Goal: Task Accomplishment & Management: Use online tool/utility

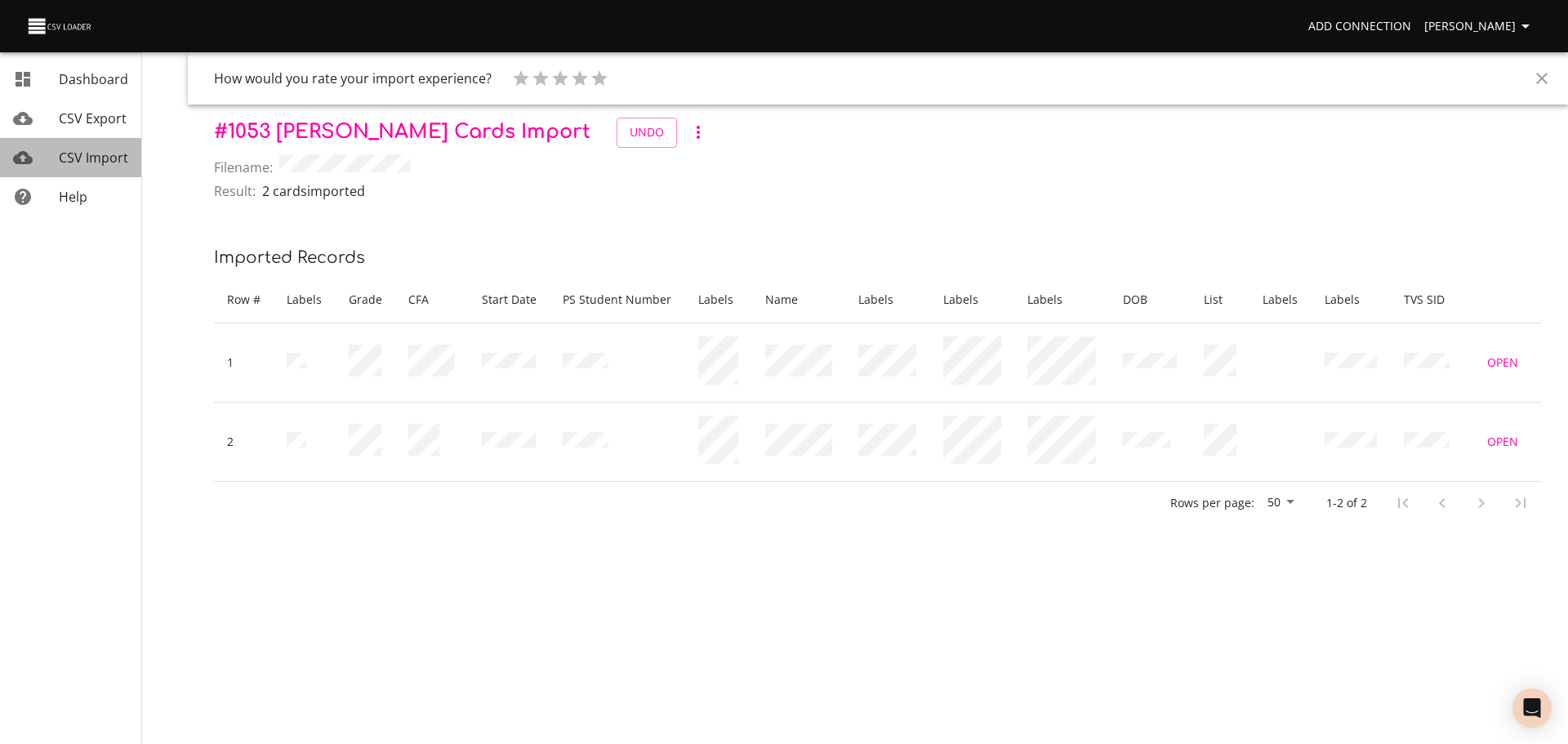
click at [66, 158] on span "CSV Import" at bounding box center [94, 157] width 70 height 18
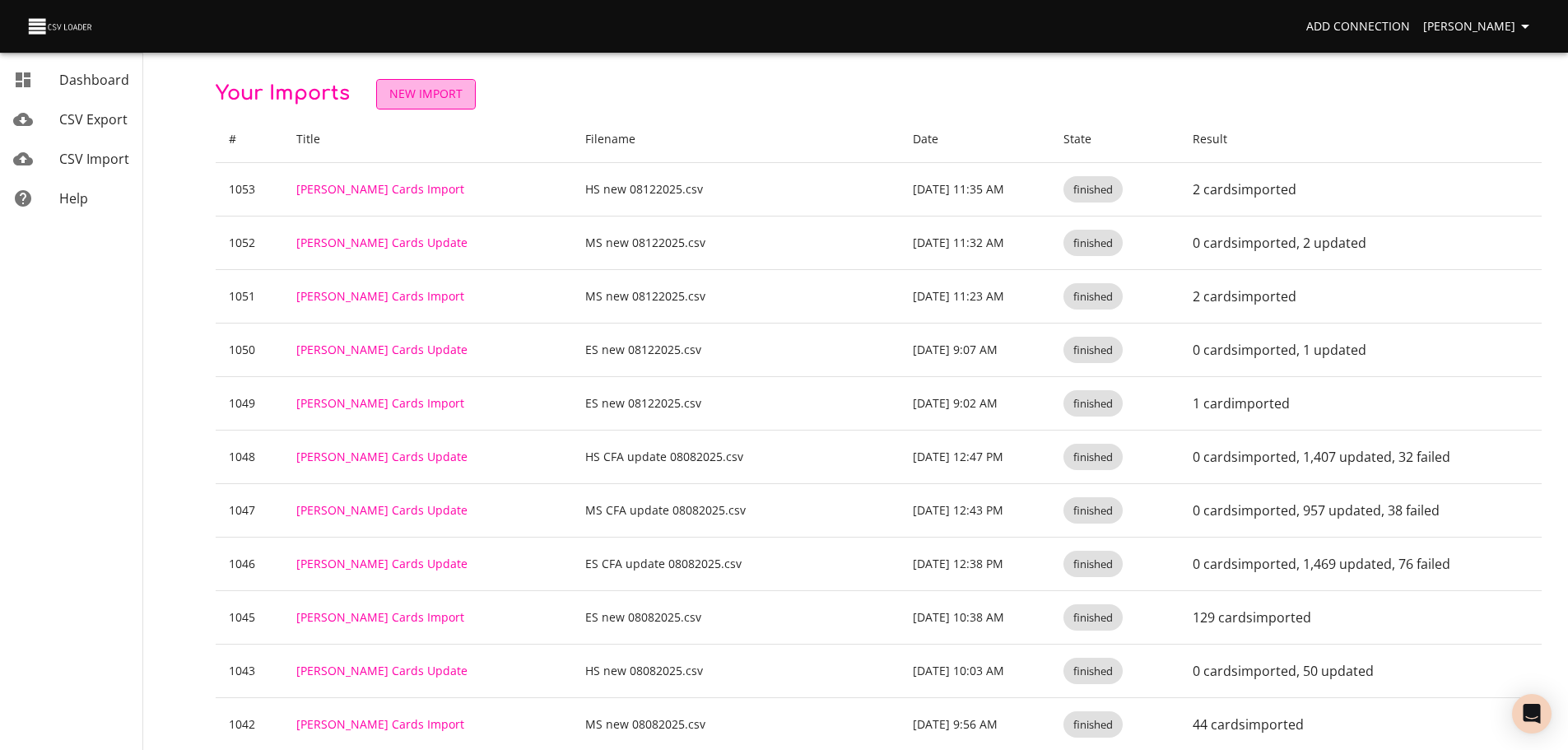
click at [390, 97] on span "New Import" at bounding box center [426, 93] width 73 height 20
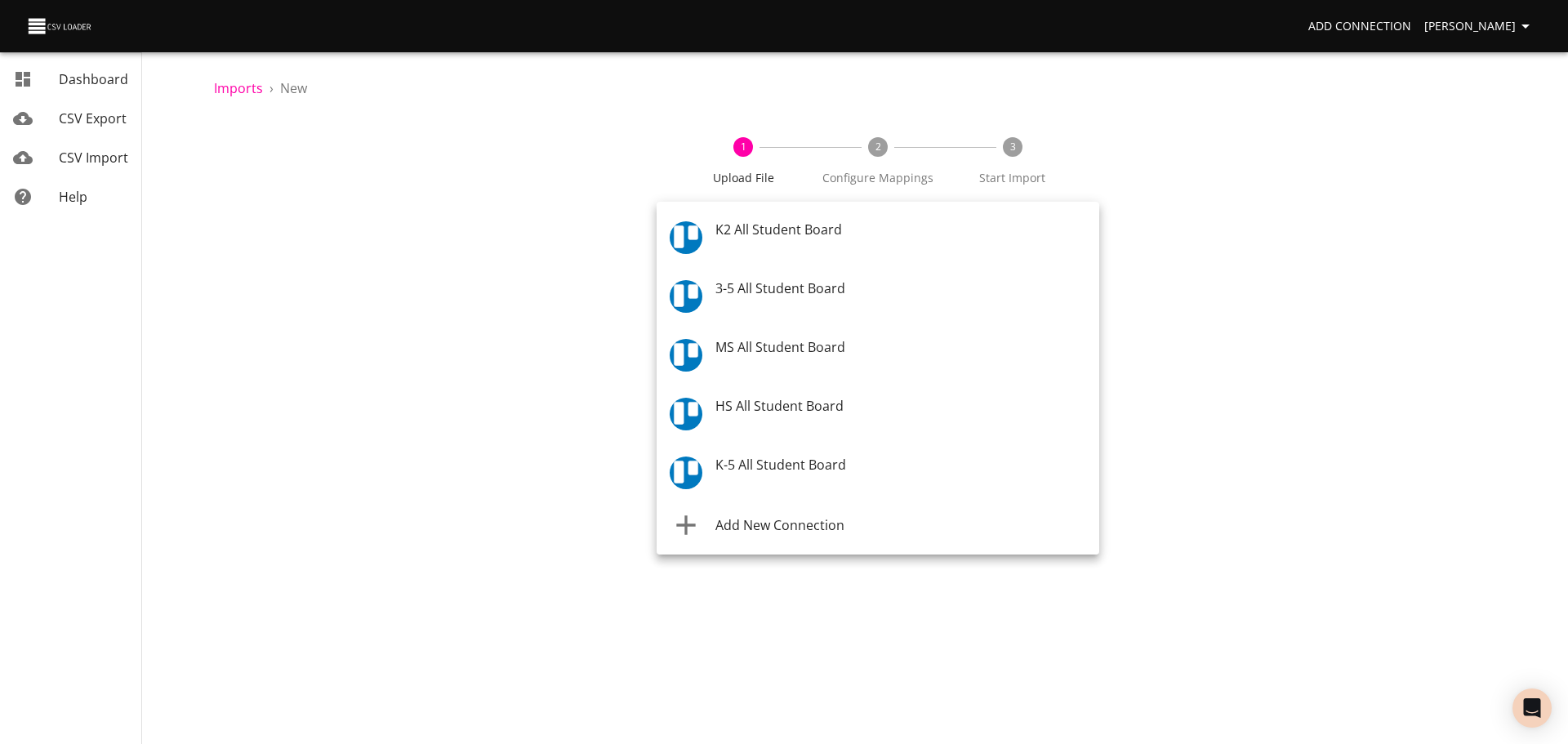
click at [747, 227] on body "Add Connection [PERSON_NAME] Dashboard CSV Export CSV Import Help Imports › New…" at bounding box center [784, 372] width 1568 height 744
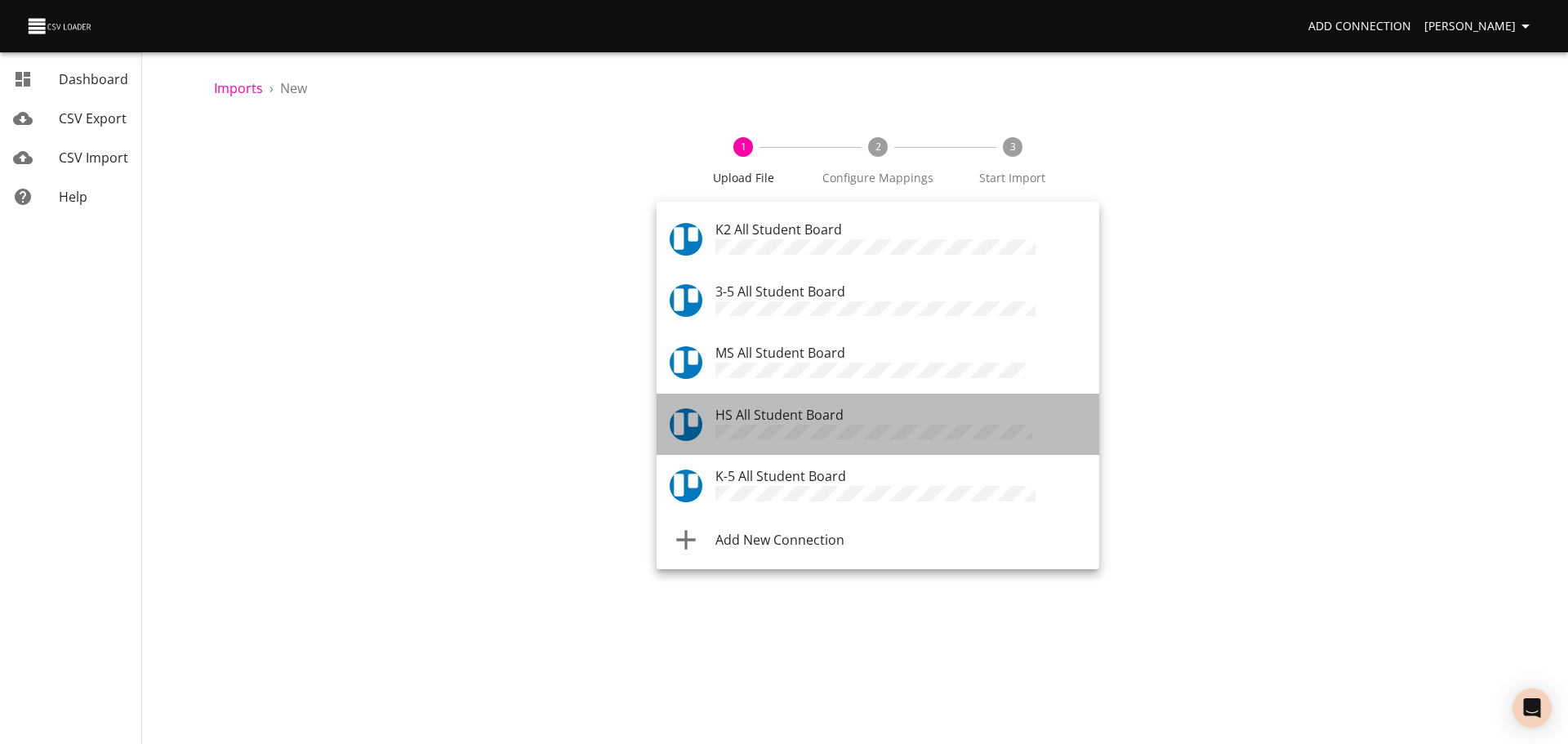
click at [762, 414] on span "HS All Student Board" at bounding box center [780, 414] width 128 height 18
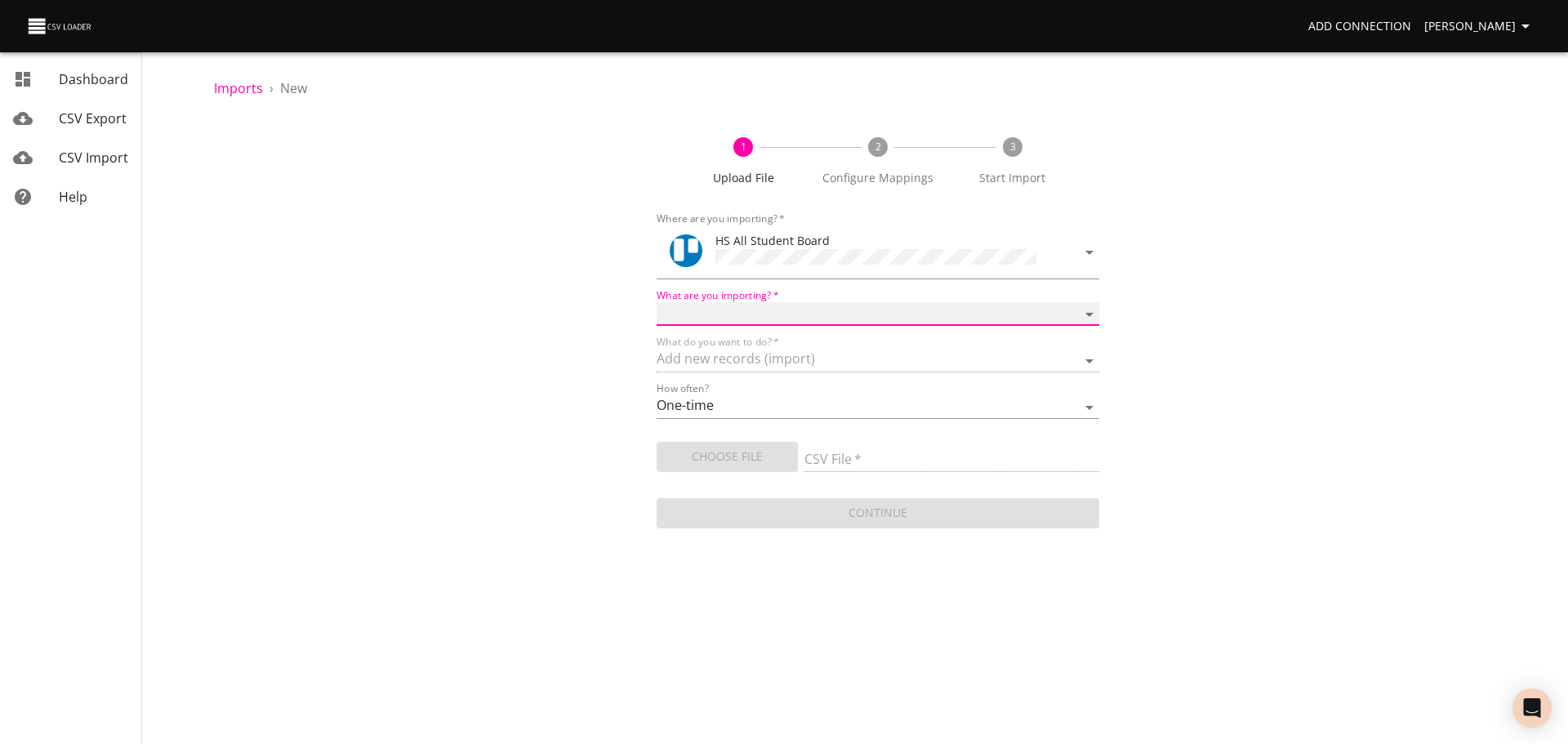
click at [787, 312] on select "Boards Cards Checkitems Checklists" at bounding box center [878, 314] width 443 height 24
select select "cards"
click at [657, 302] on select "Boards Cards Checkitems Checklists" at bounding box center [878, 314] width 443 height 24
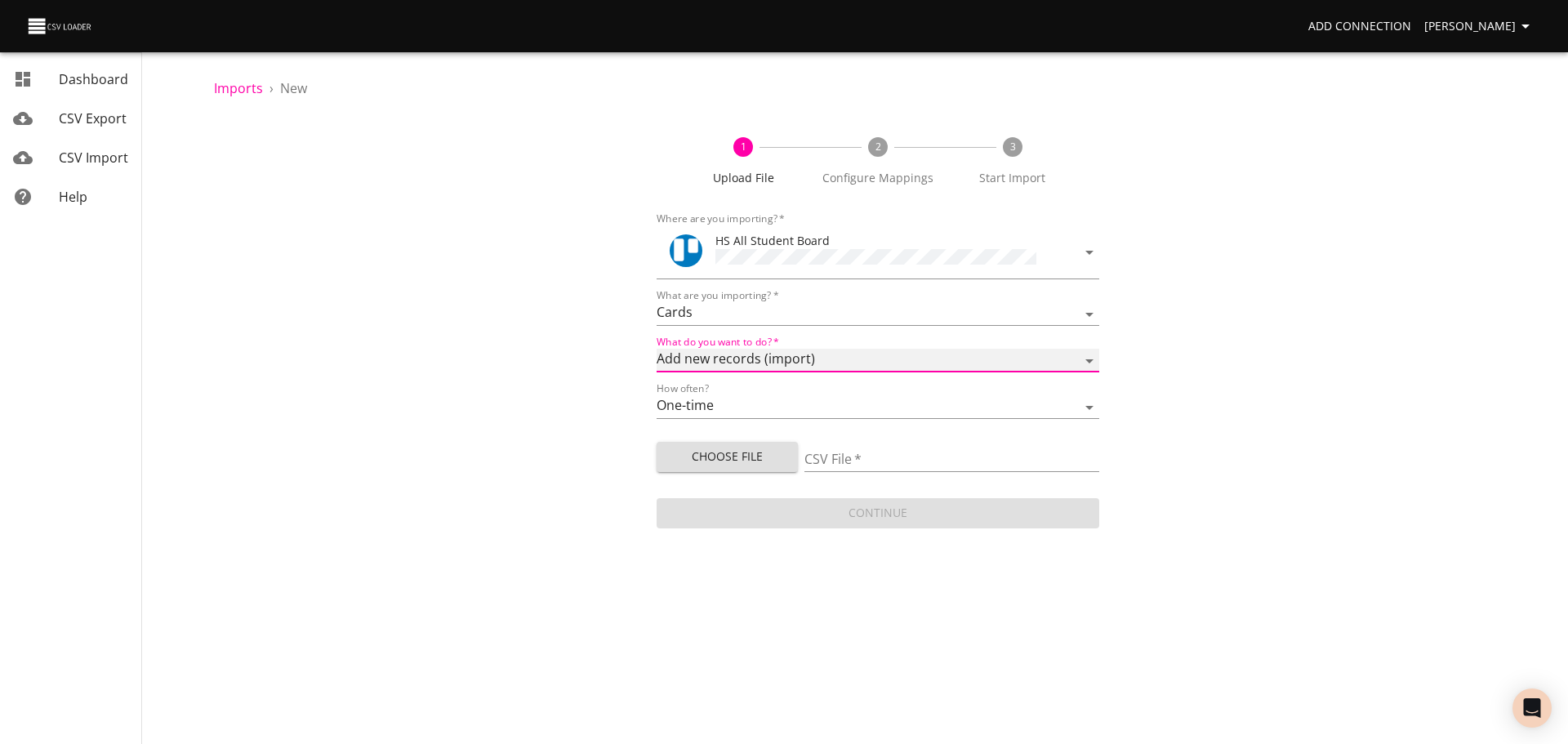
click at [786, 362] on select "Add new records (import) Update existing records (update) Add new and update ex…" at bounding box center [878, 360] width 443 height 24
select select "update"
click at [657, 348] on select "Add new records (import) Update existing records (update) Add new and update ex…" at bounding box center [878, 360] width 443 height 24
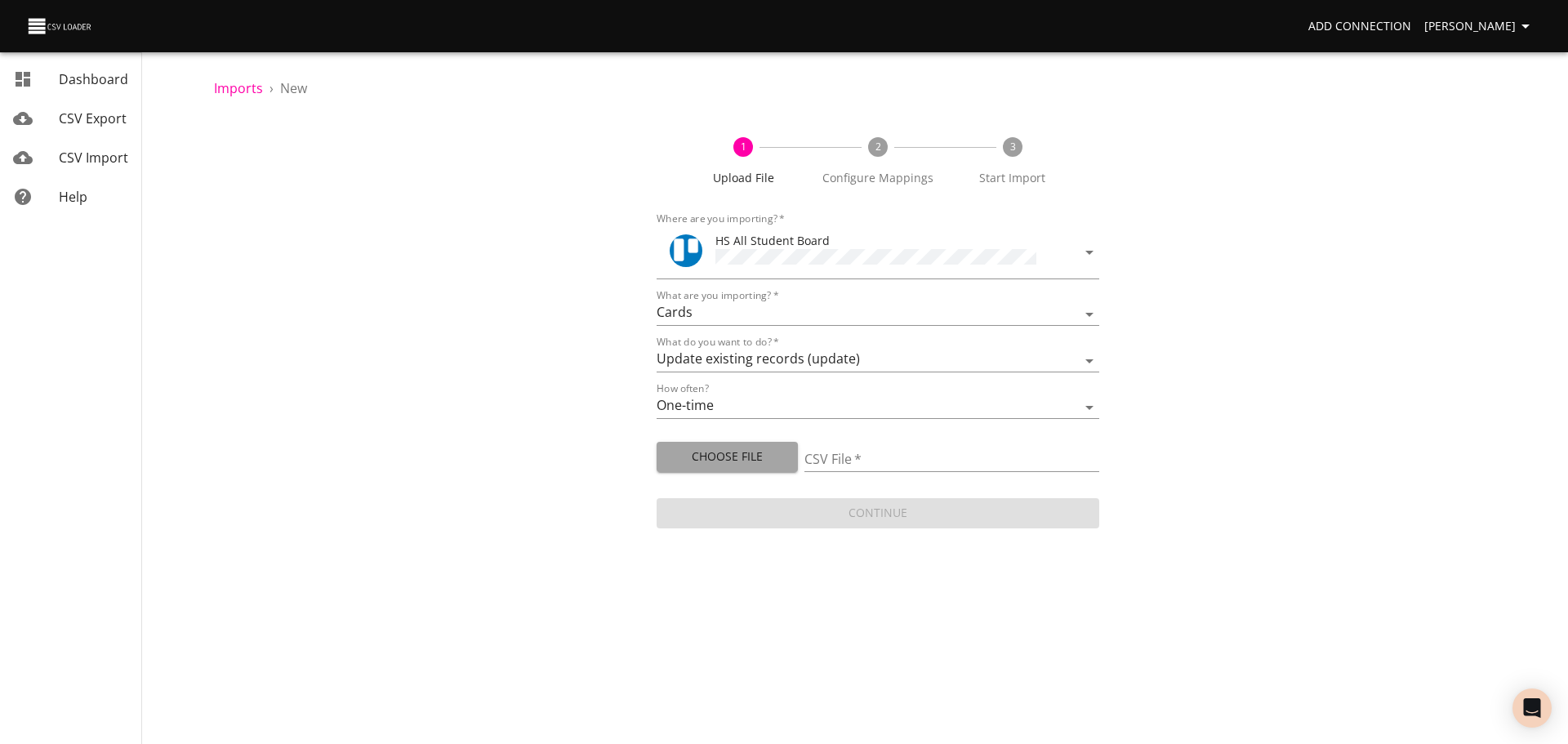
click at [763, 450] on span "Choose File" at bounding box center [727, 456] width 115 height 20
type input "HS new 08122025.csv"
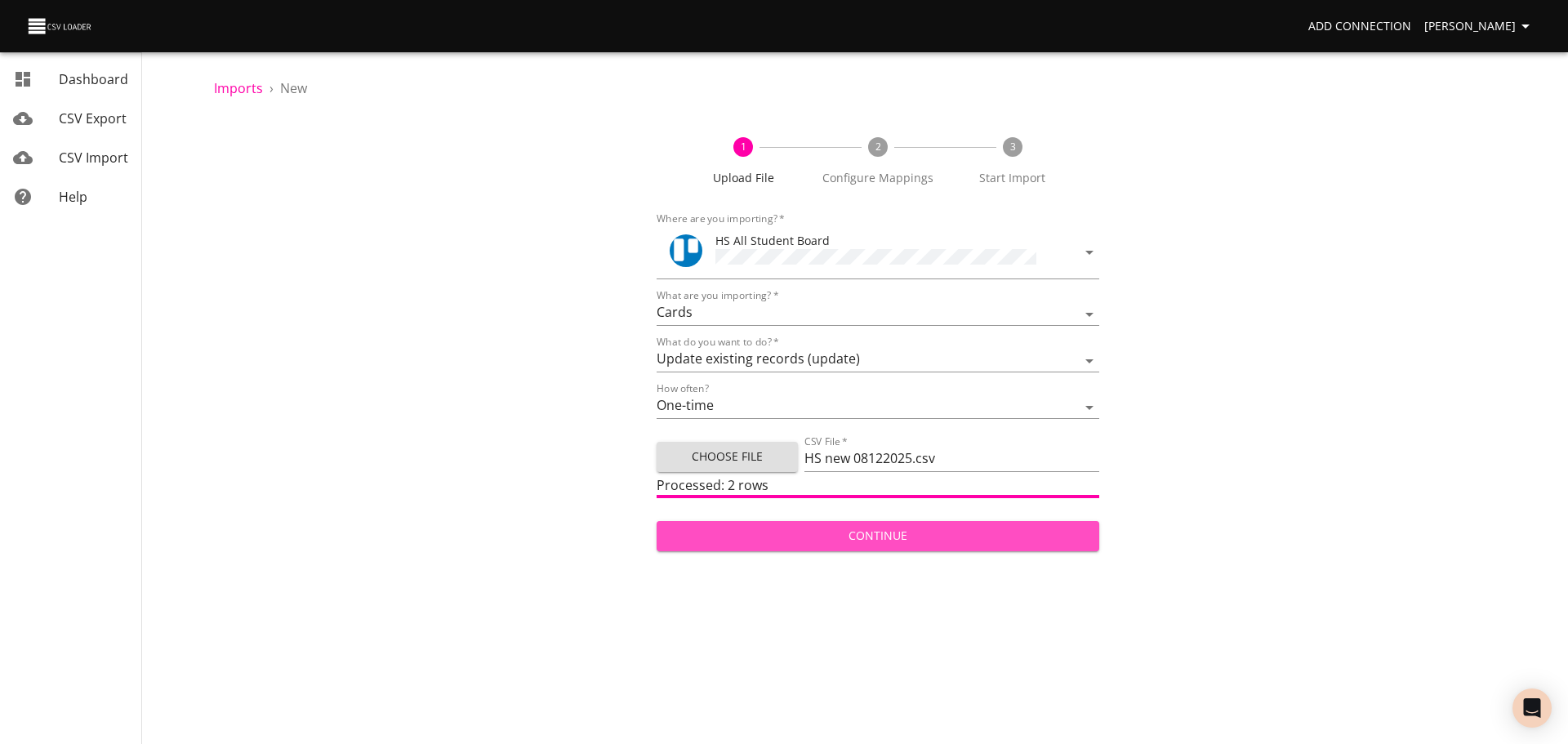
click at [875, 535] on span "Continue" at bounding box center [878, 535] width 417 height 20
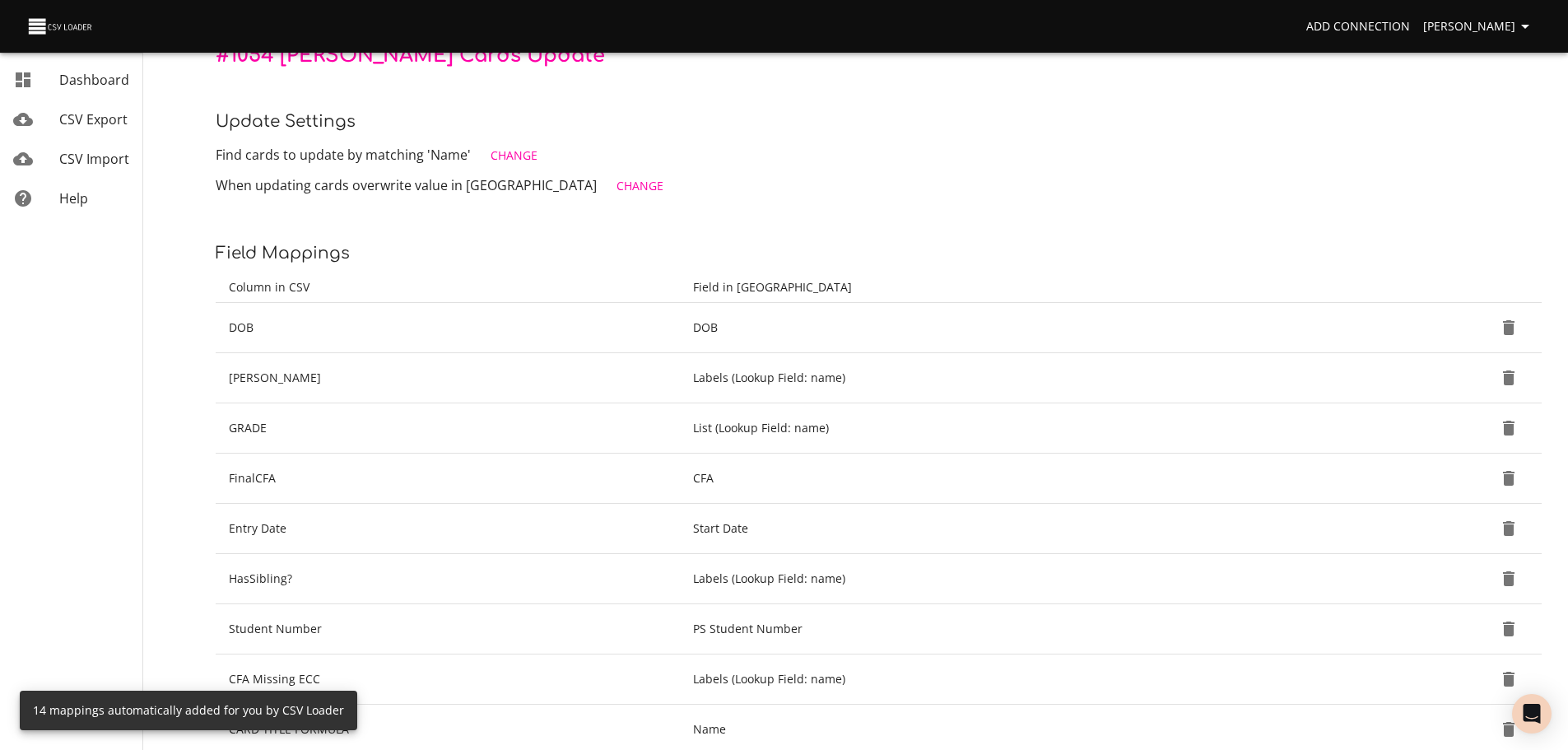
scroll to position [165, 0]
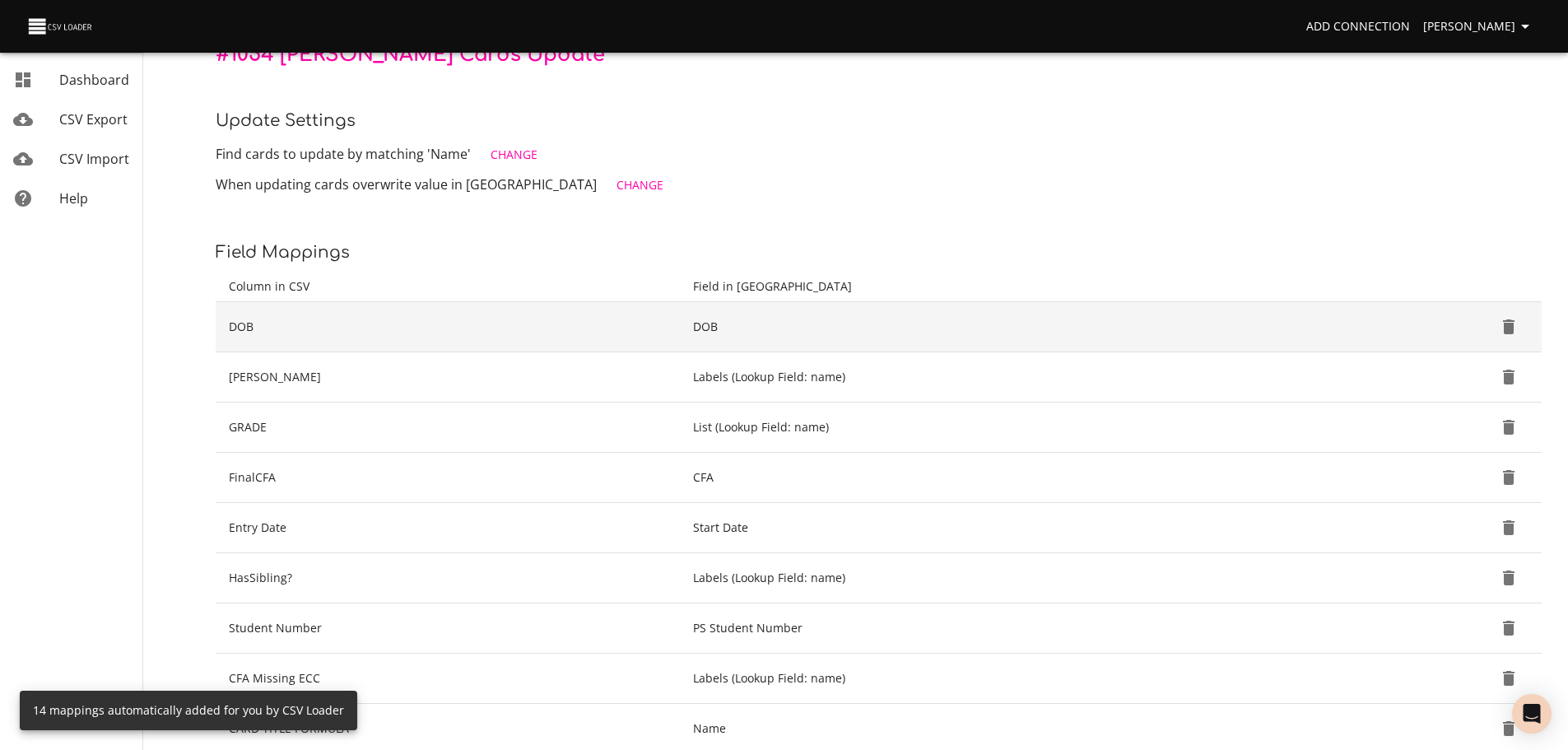
click at [1506, 327] on icon "Delete" at bounding box center [1508, 326] width 12 height 14
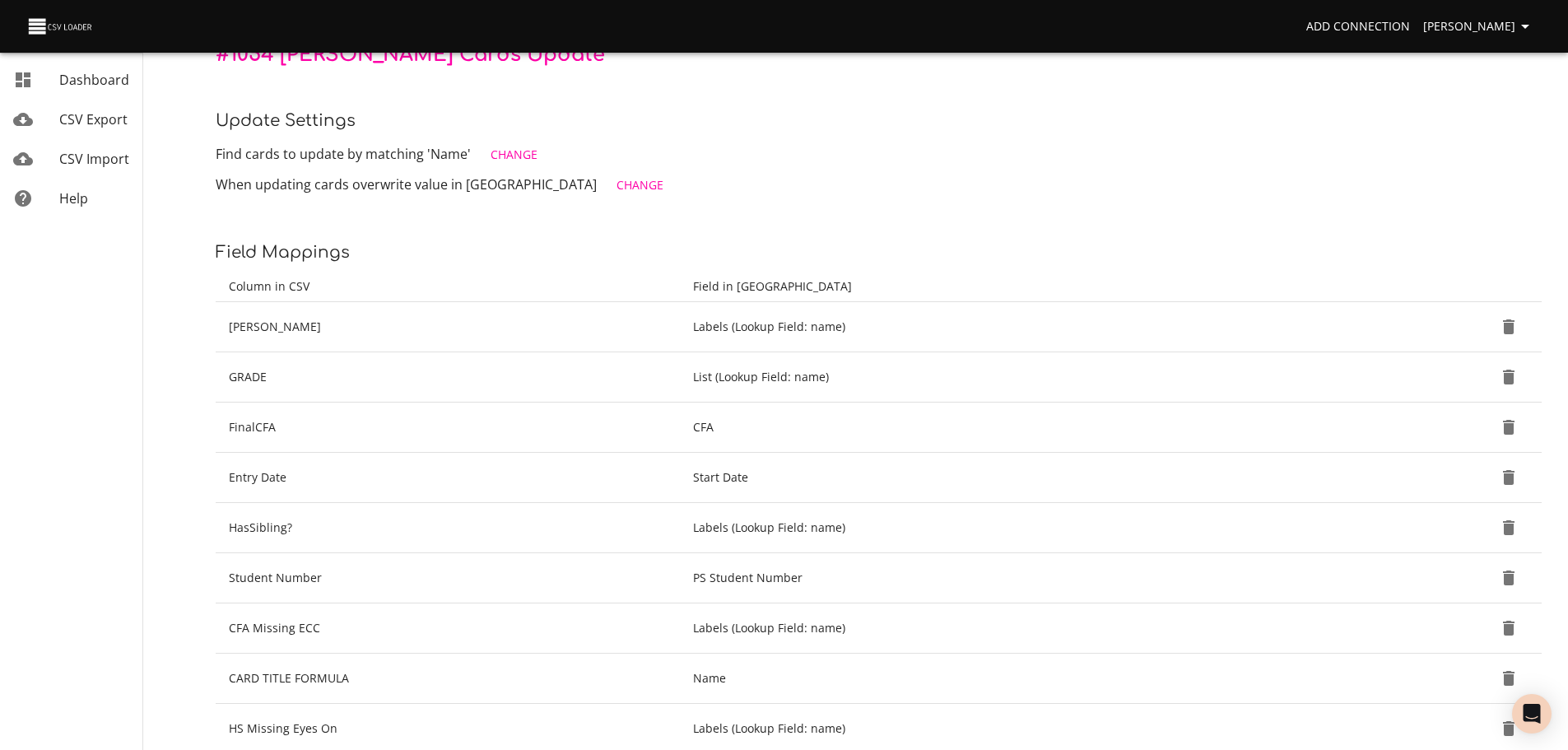
click at [1506, 327] on icon "Delete" at bounding box center [1508, 326] width 12 height 14
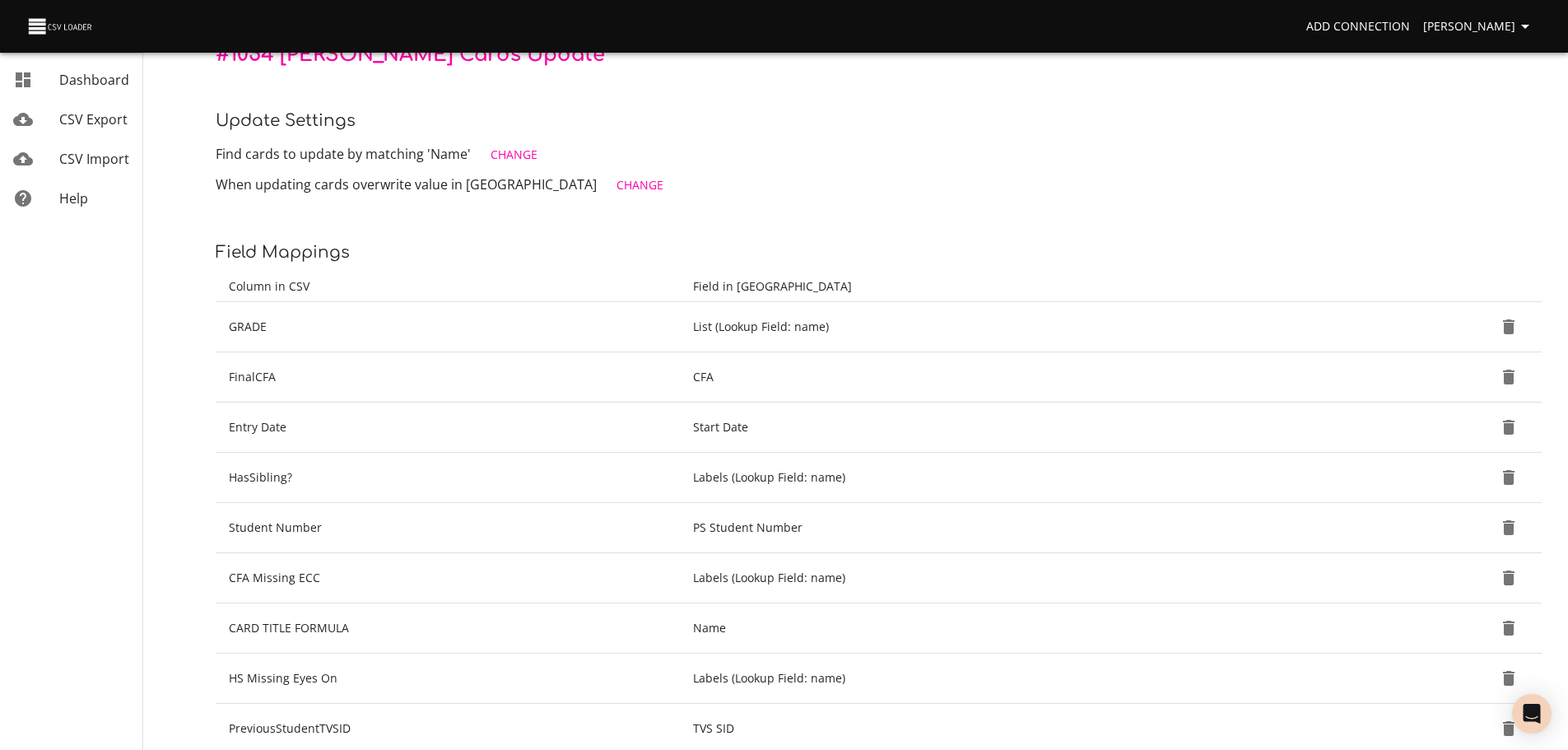
click at [1506, 327] on icon "Delete" at bounding box center [1508, 326] width 12 height 14
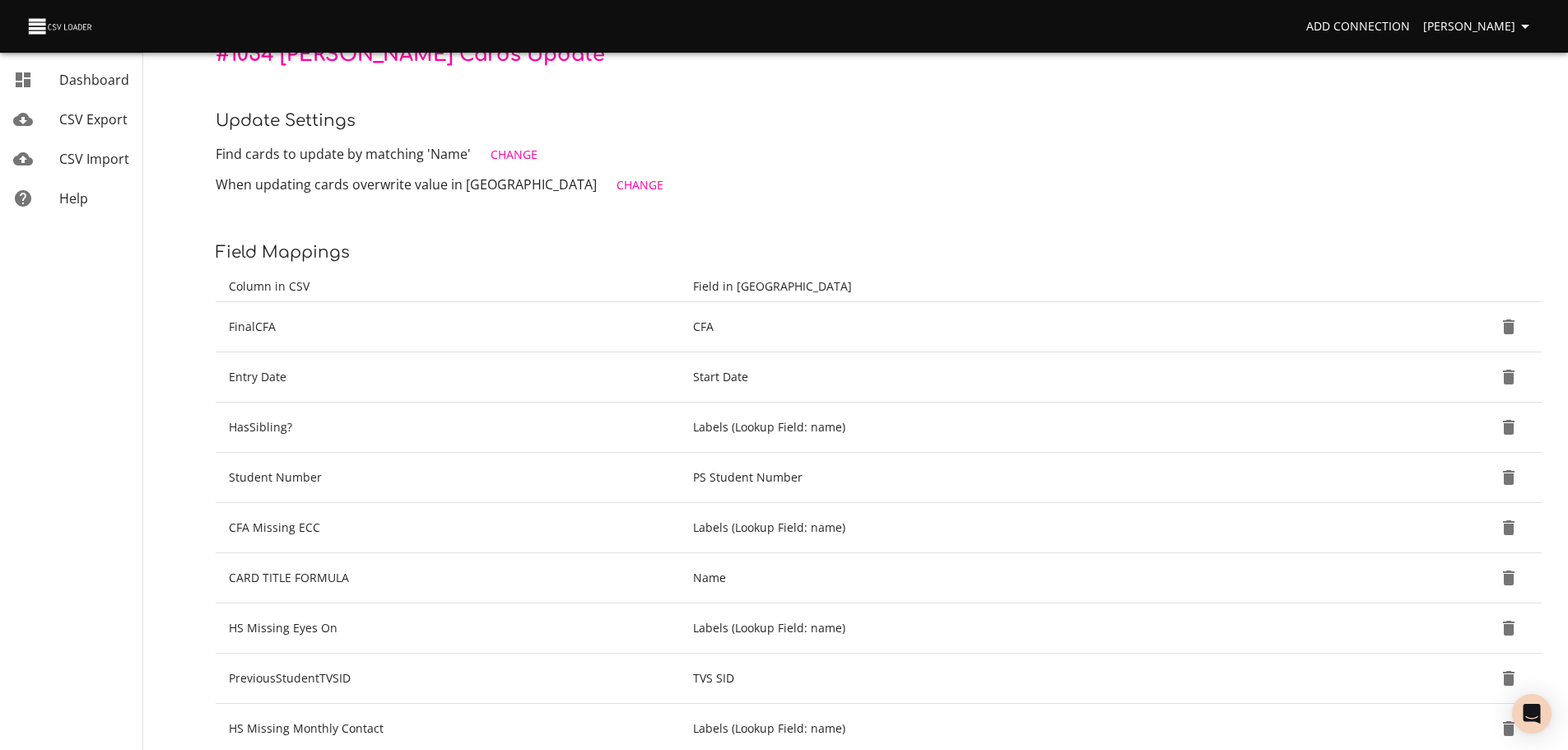
click at [1506, 327] on icon "Delete" at bounding box center [1508, 326] width 12 height 14
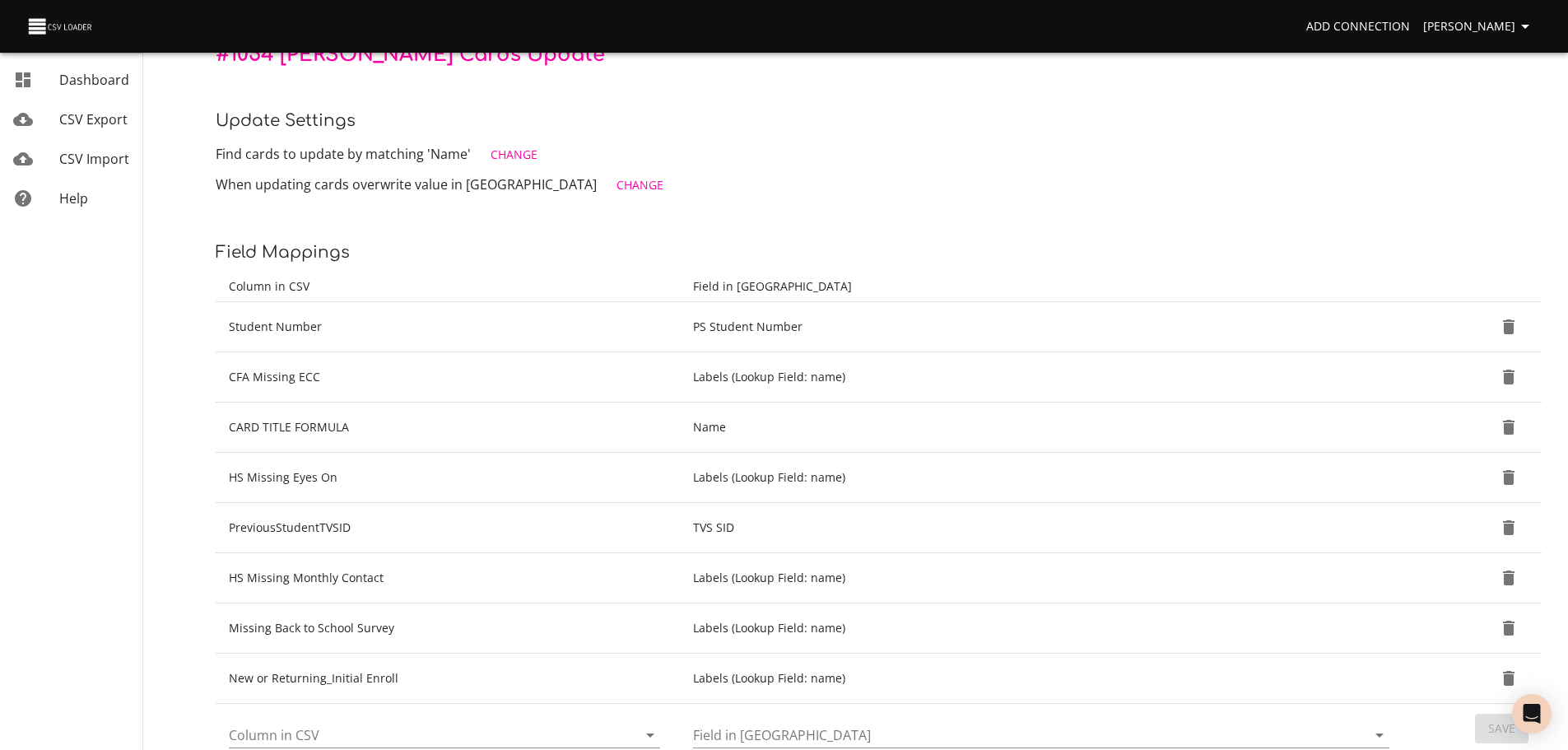
click at [1506, 327] on icon "Delete" at bounding box center [1508, 326] width 12 height 14
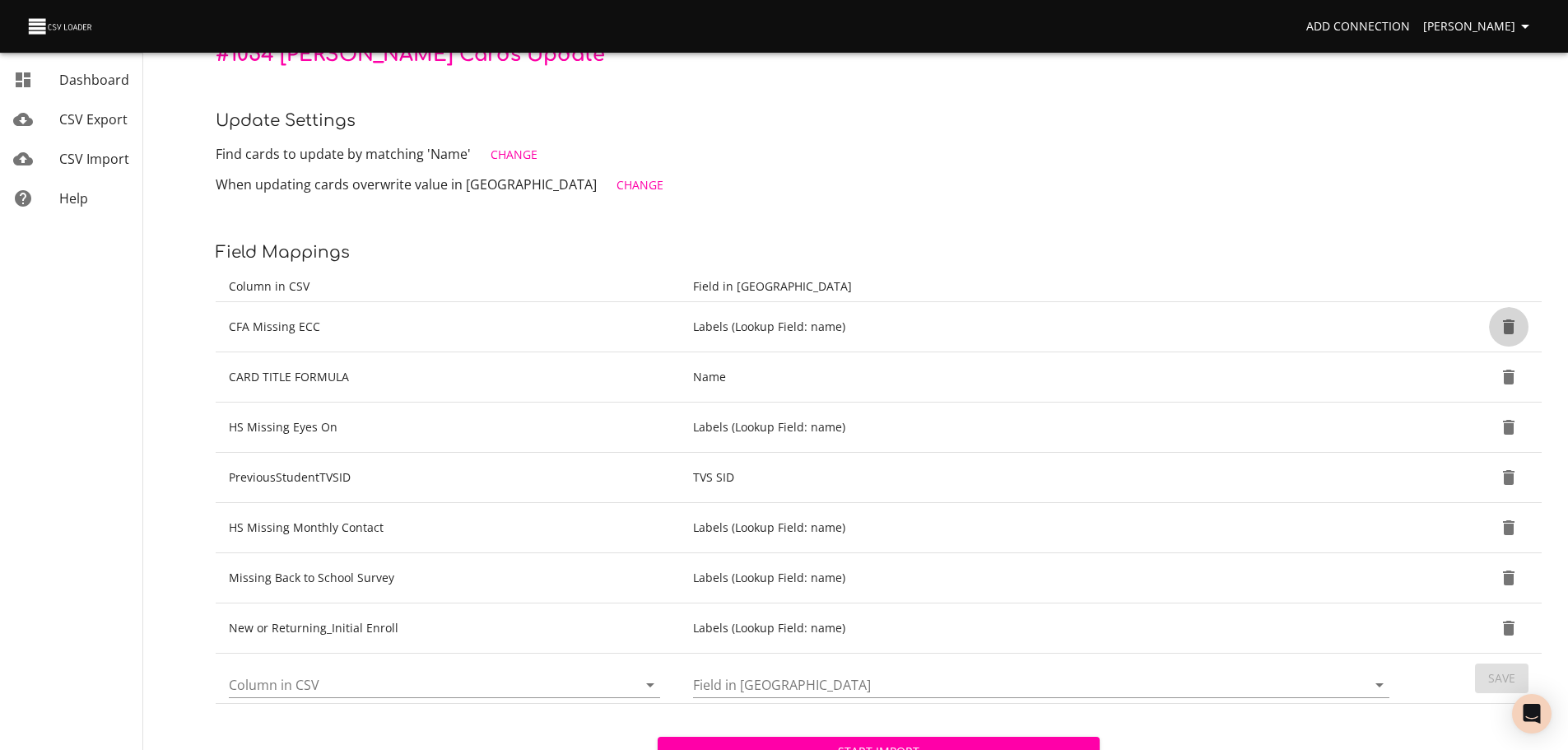
click at [1506, 327] on icon "Delete" at bounding box center [1508, 326] width 12 height 14
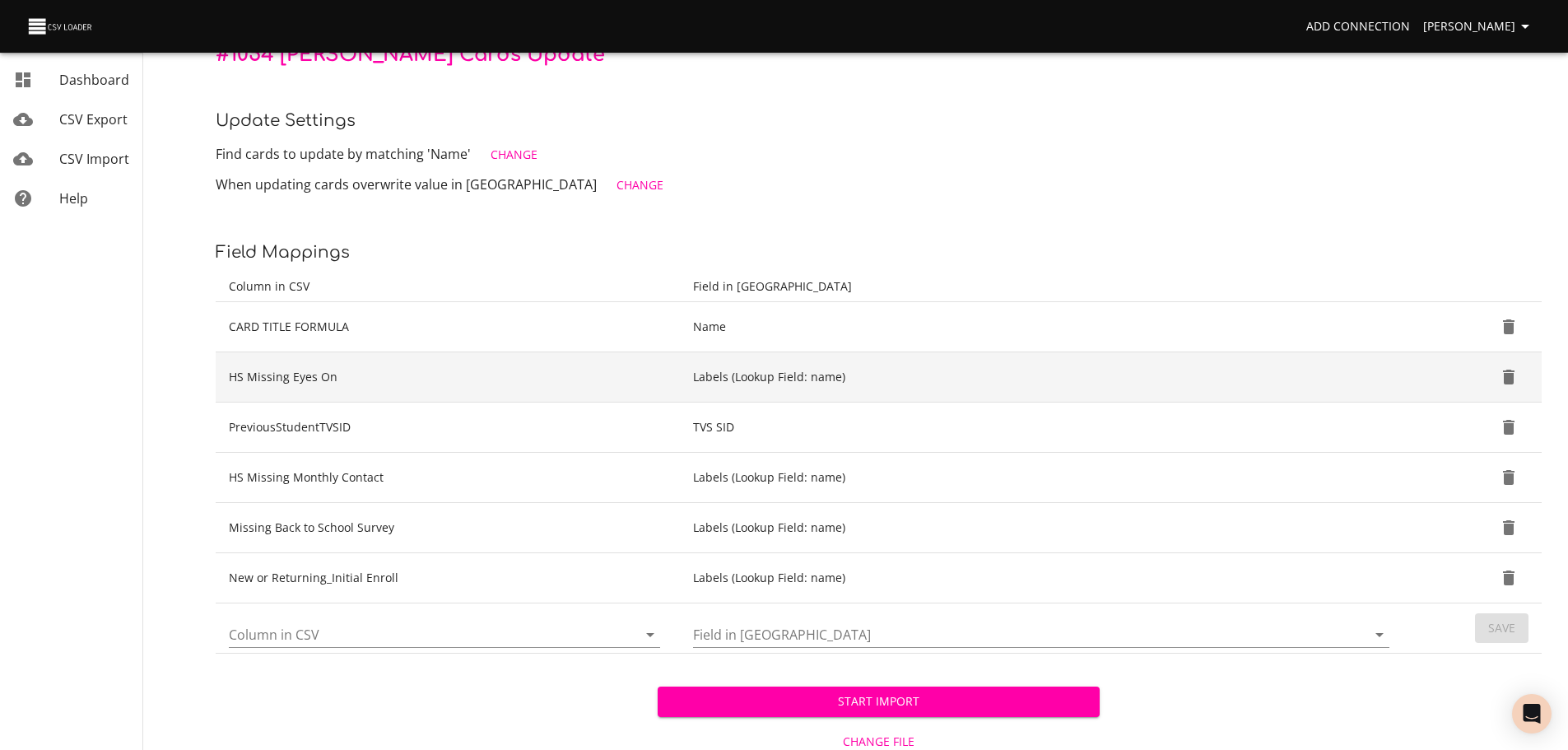
click at [1506, 382] on icon "Delete" at bounding box center [1508, 376] width 12 height 14
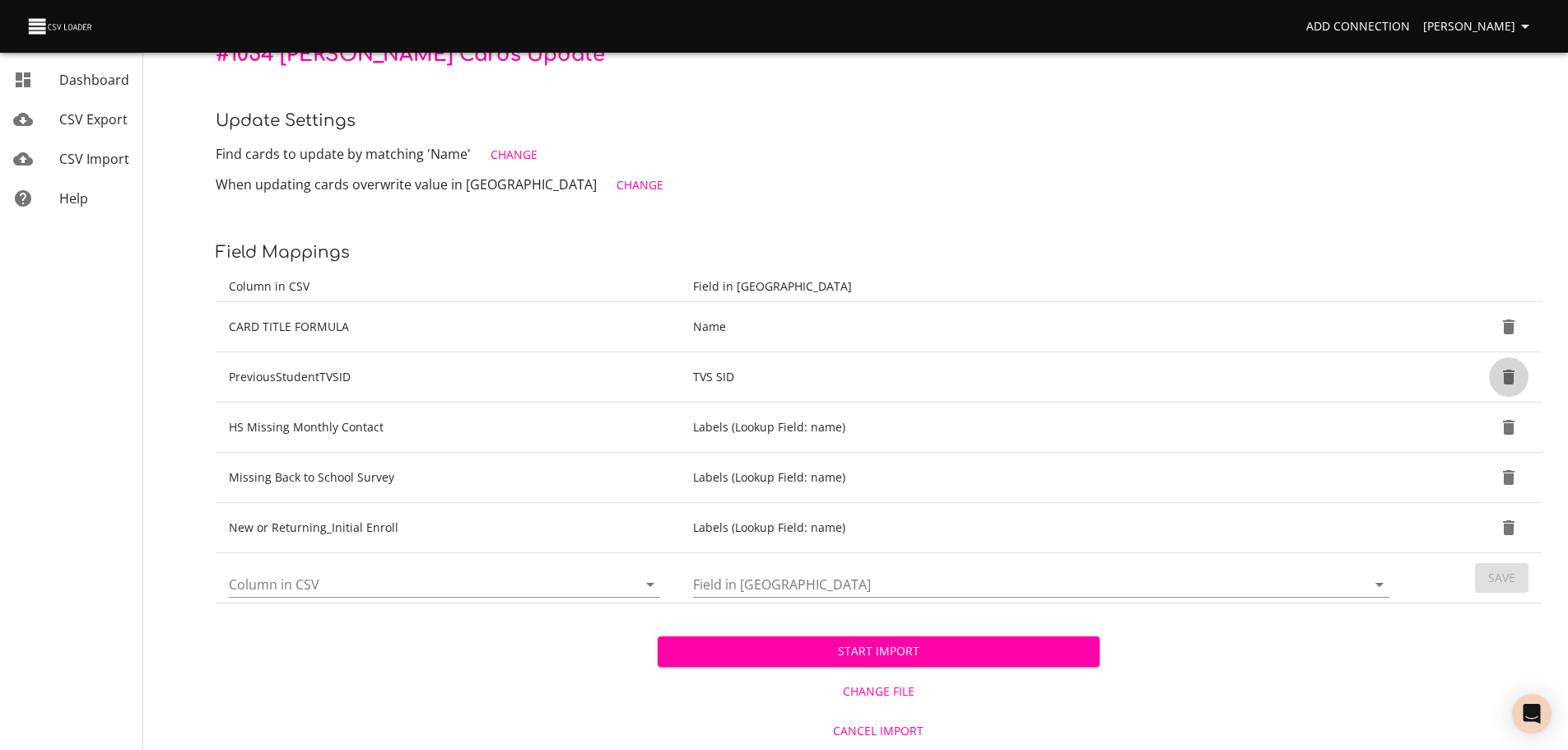
click at [1506, 382] on icon "Delete" at bounding box center [1508, 376] width 12 height 14
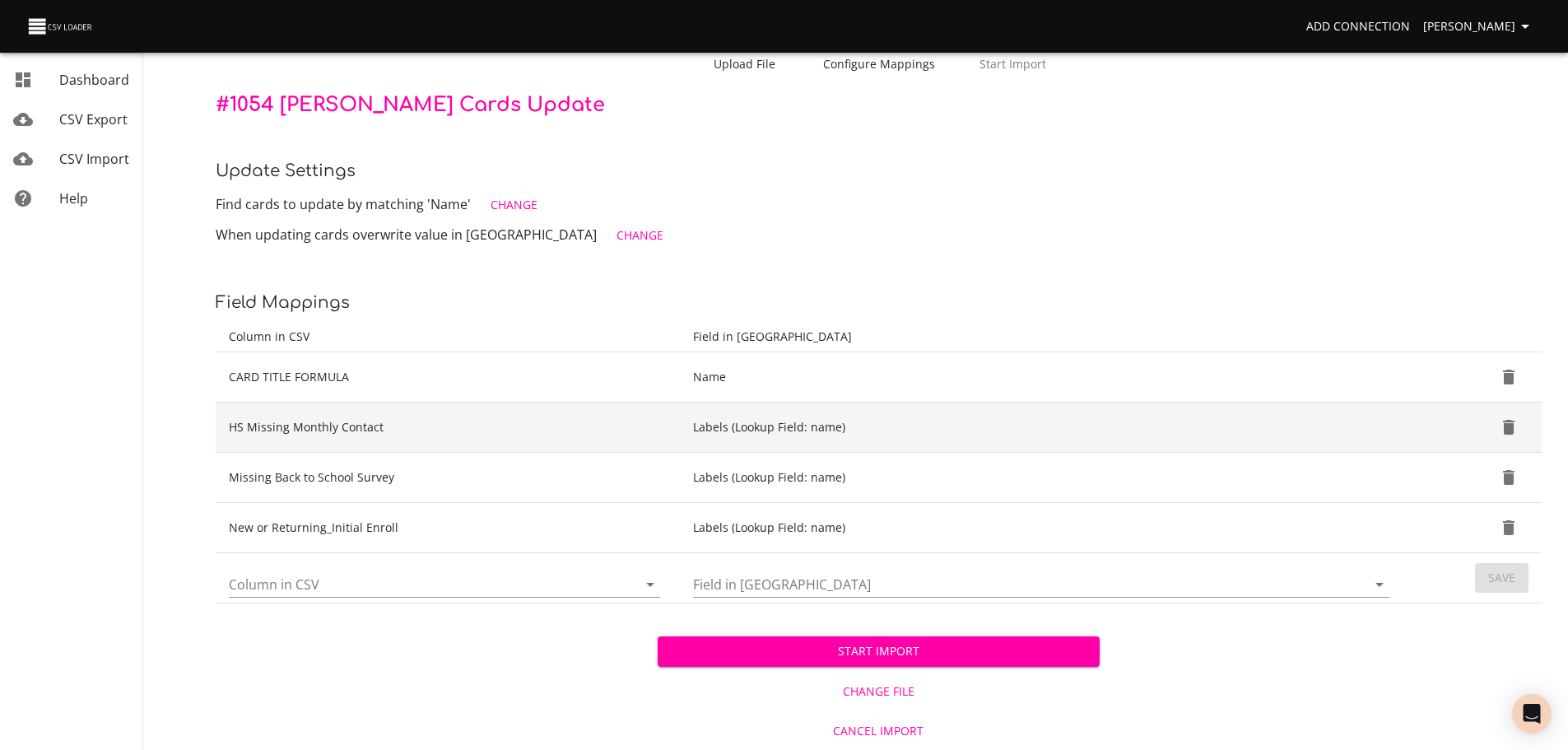
click at [1508, 419] on icon "Delete" at bounding box center [1508, 427] width 20 height 20
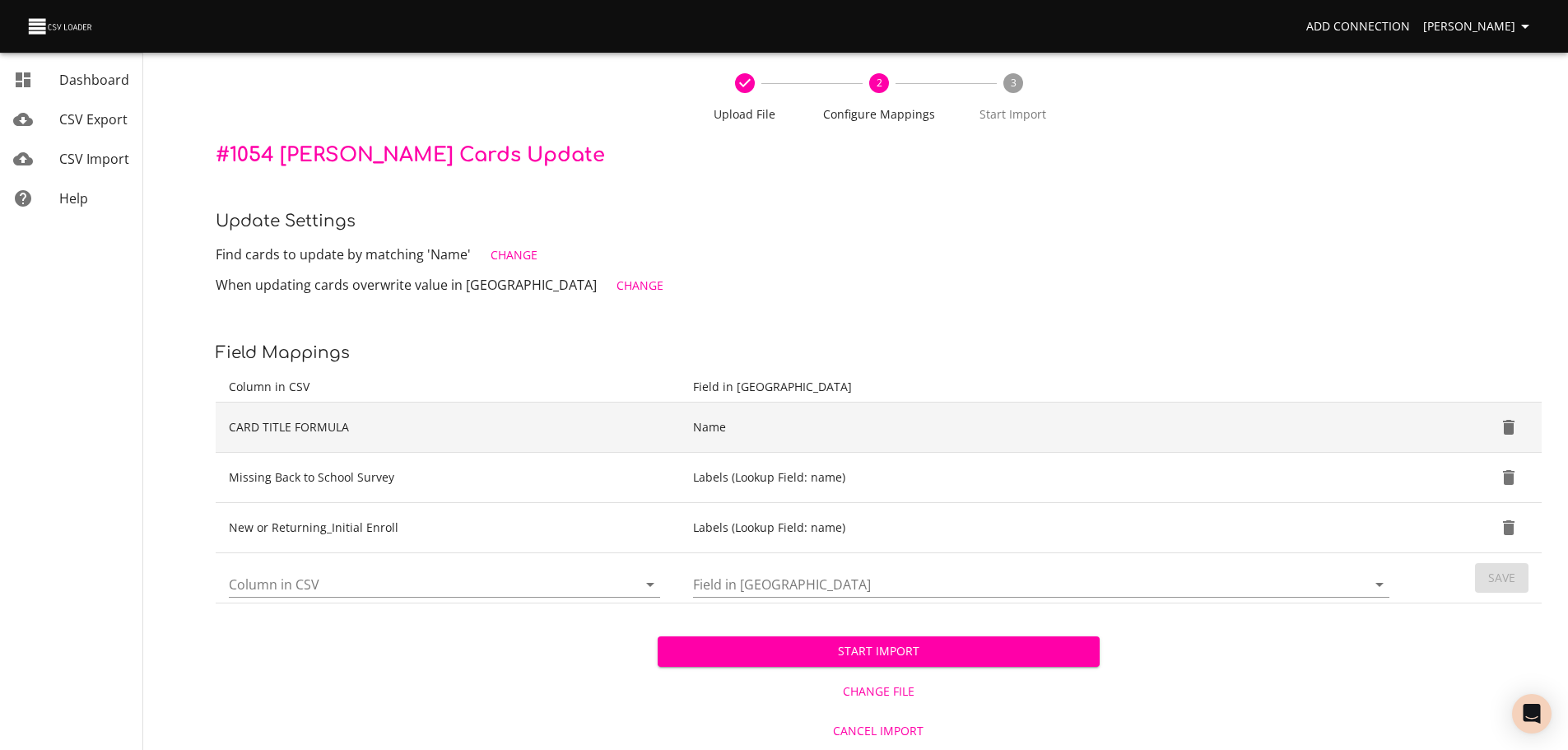
scroll to position [65, 0]
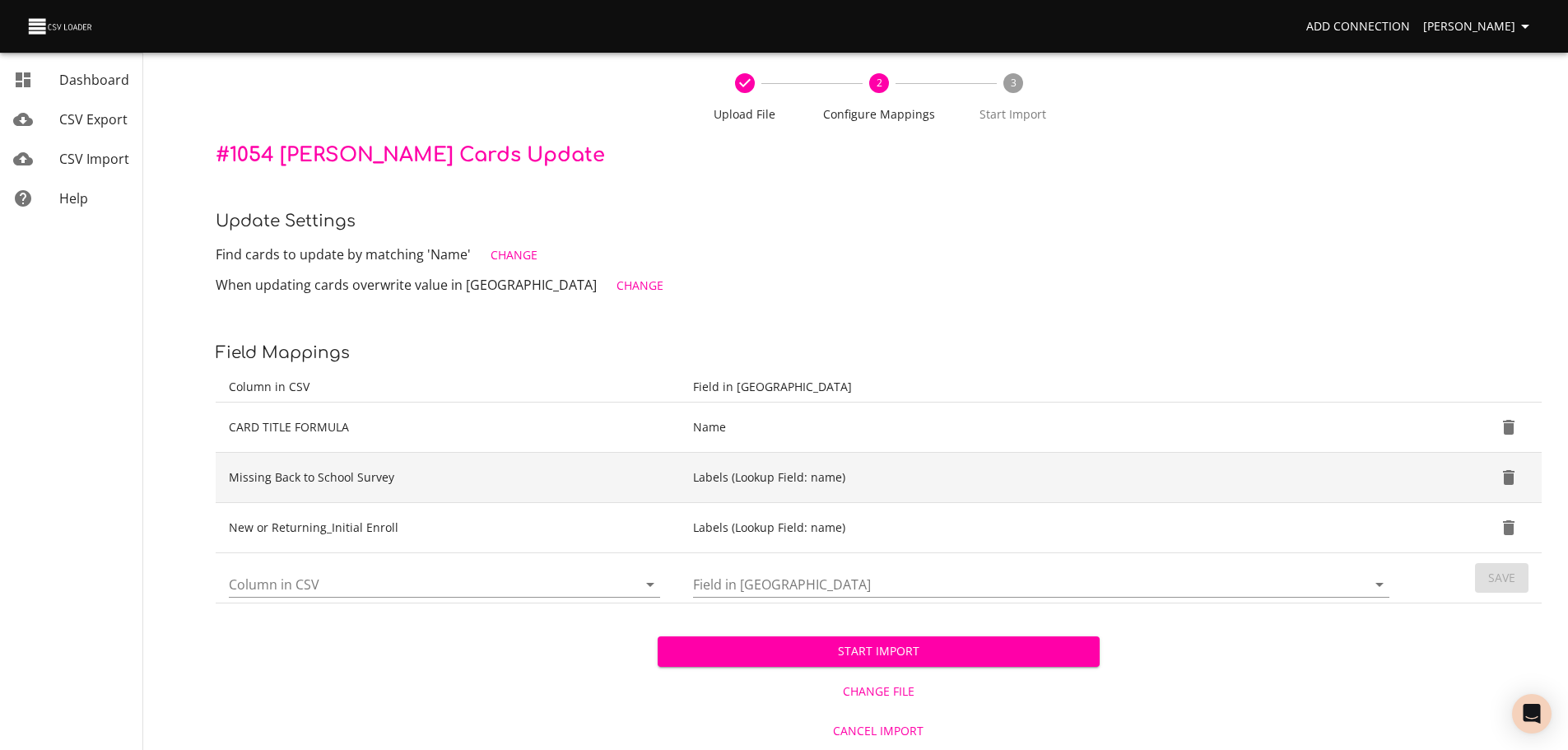
click at [1506, 480] on icon "Delete" at bounding box center [1508, 477] width 12 height 14
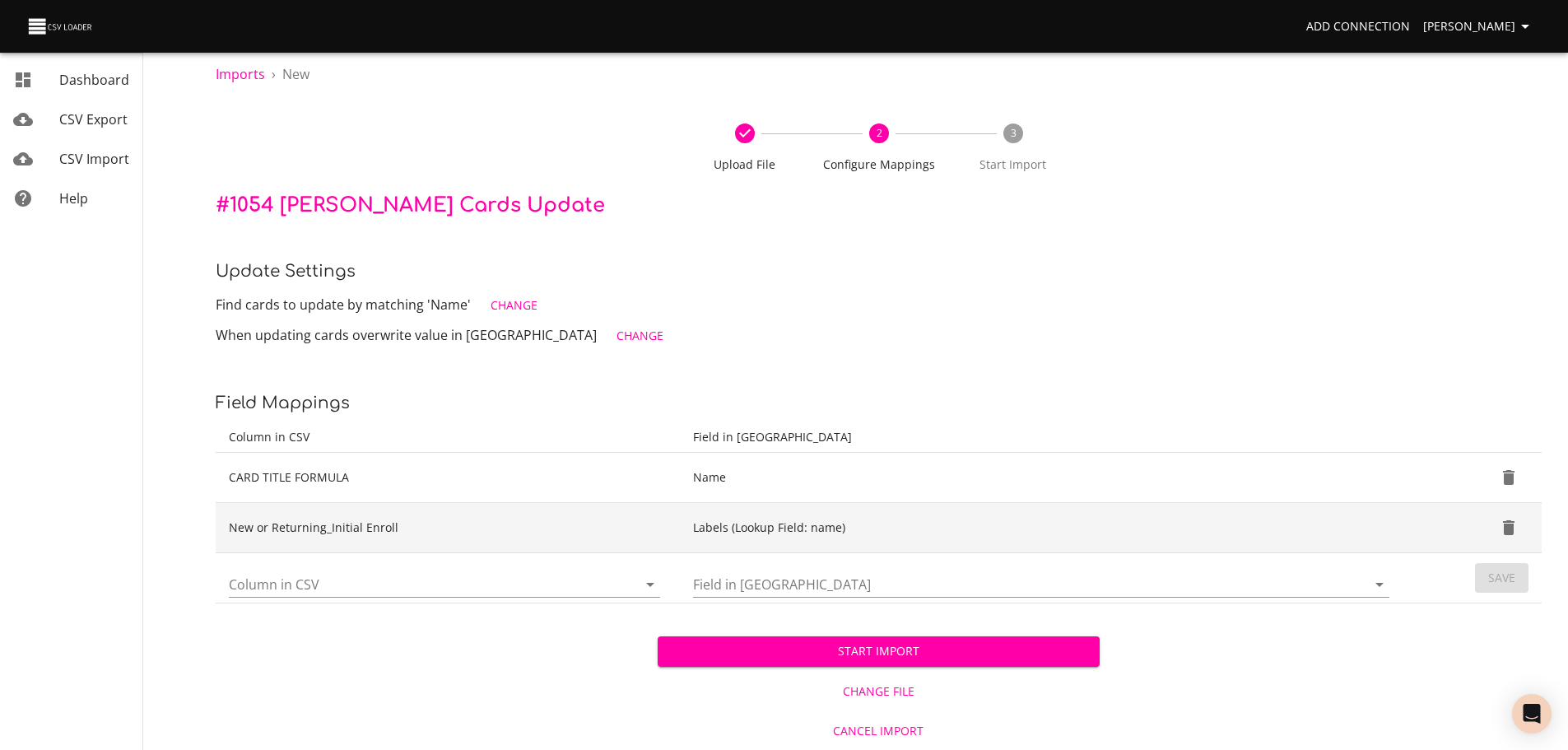
click at [1506, 522] on icon "Delete" at bounding box center [1508, 527] width 12 height 14
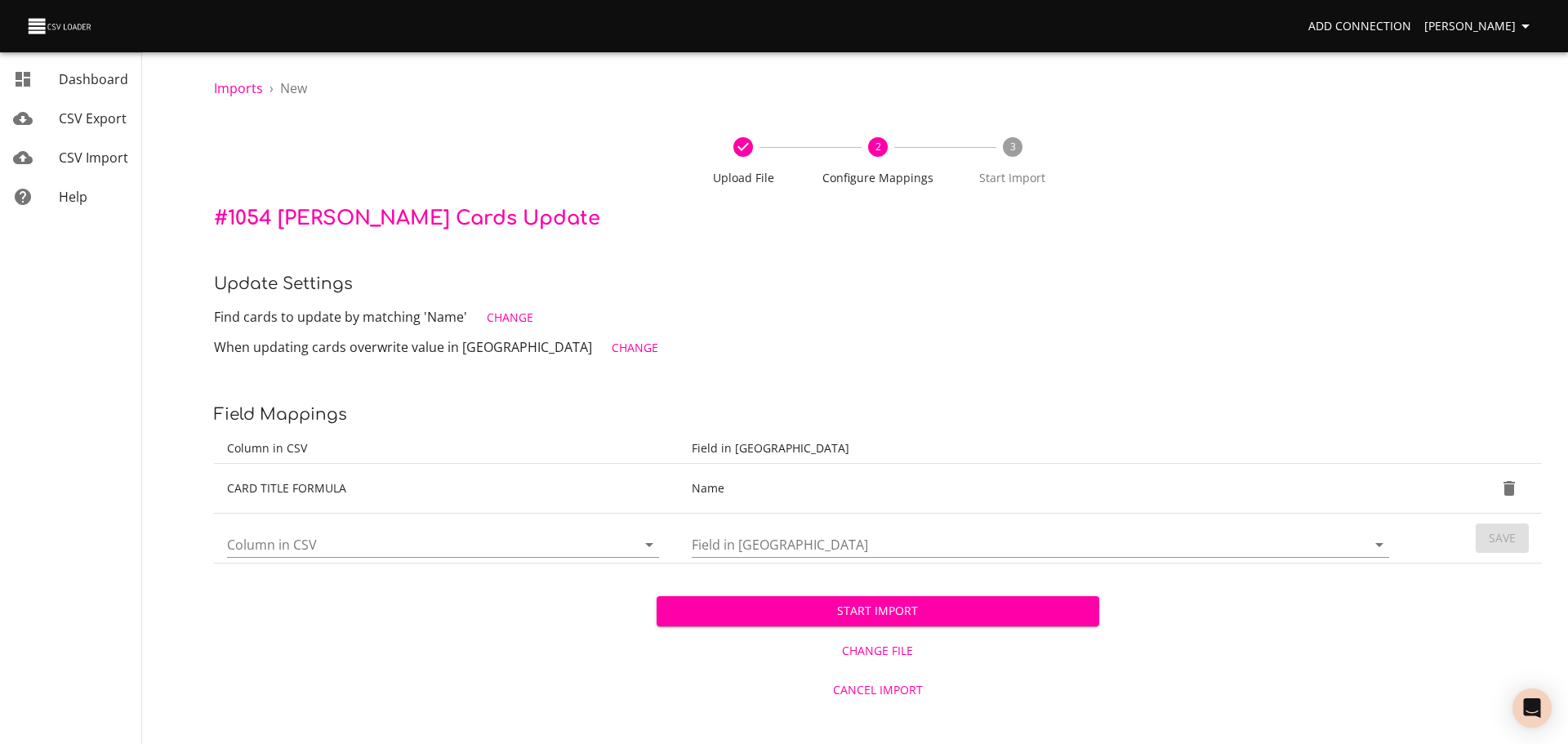
click at [653, 542] on icon "Open" at bounding box center [649, 545] width 20 height 20
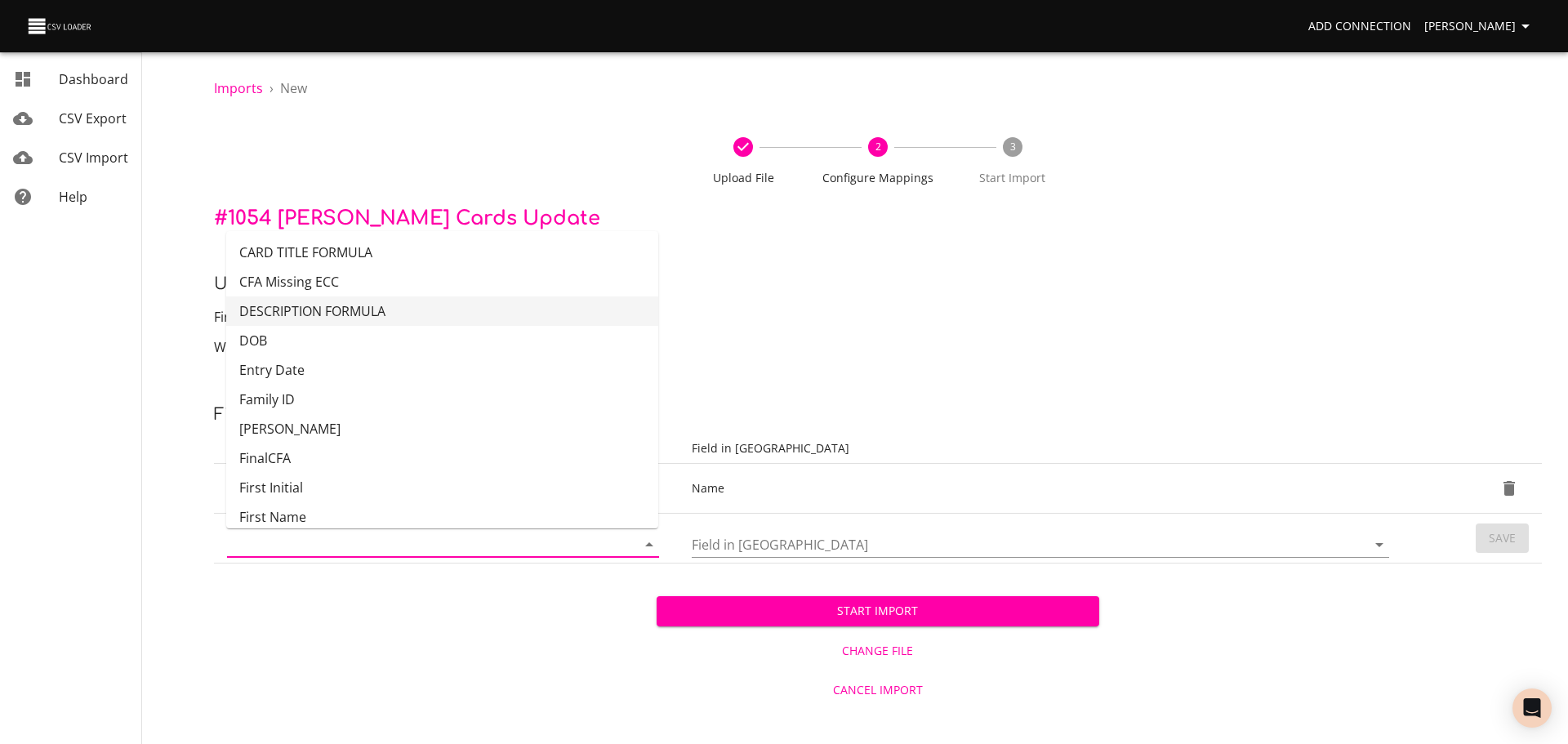
click at [563, 317] on li "DESCRIPTION FORMULA" at bounding box center [442, 311] width 432 height 30
type input "DESCRIPTION FORMULA"
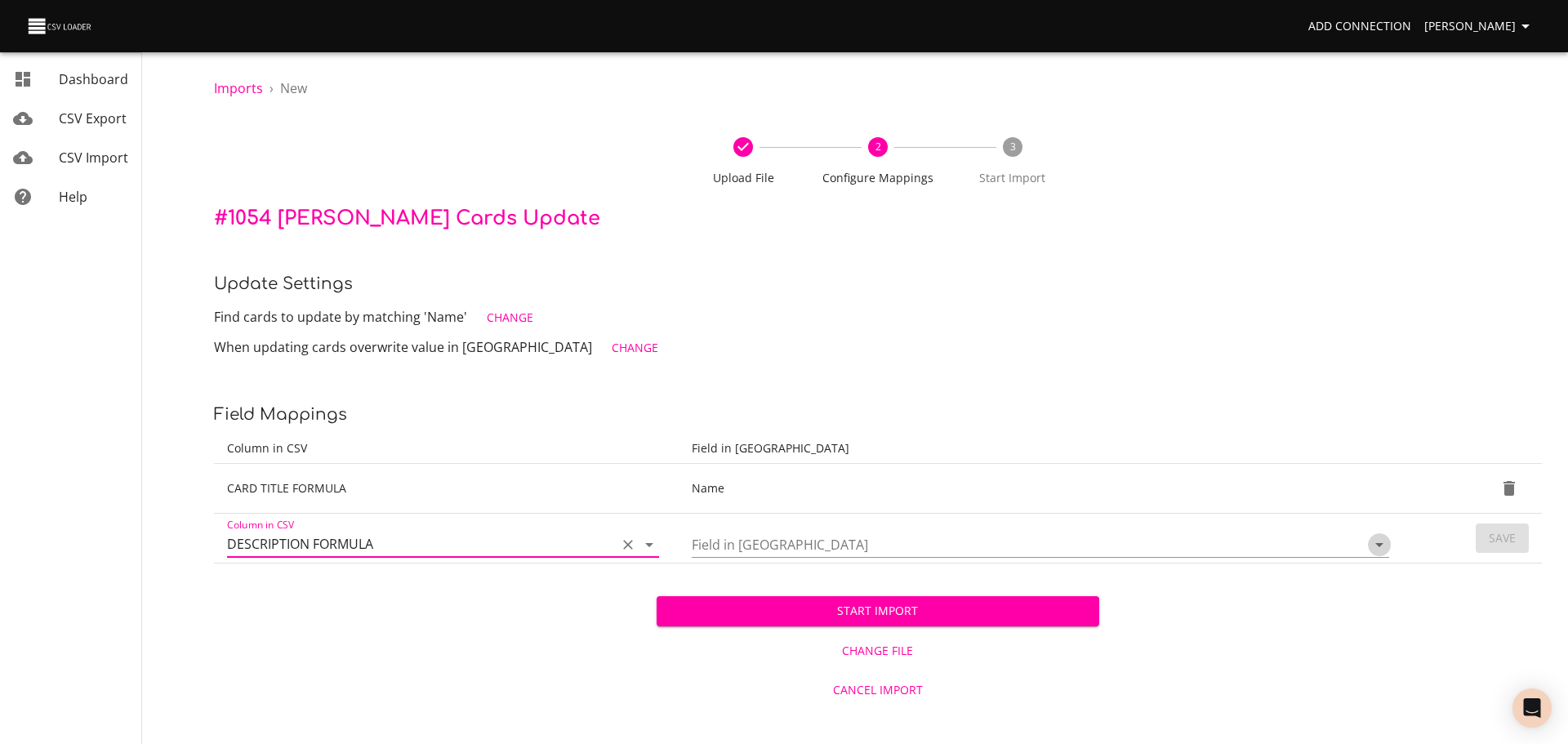
click at [1385, 548] on icon "Open" at bounding box center [1379, 545] width 20 height 20
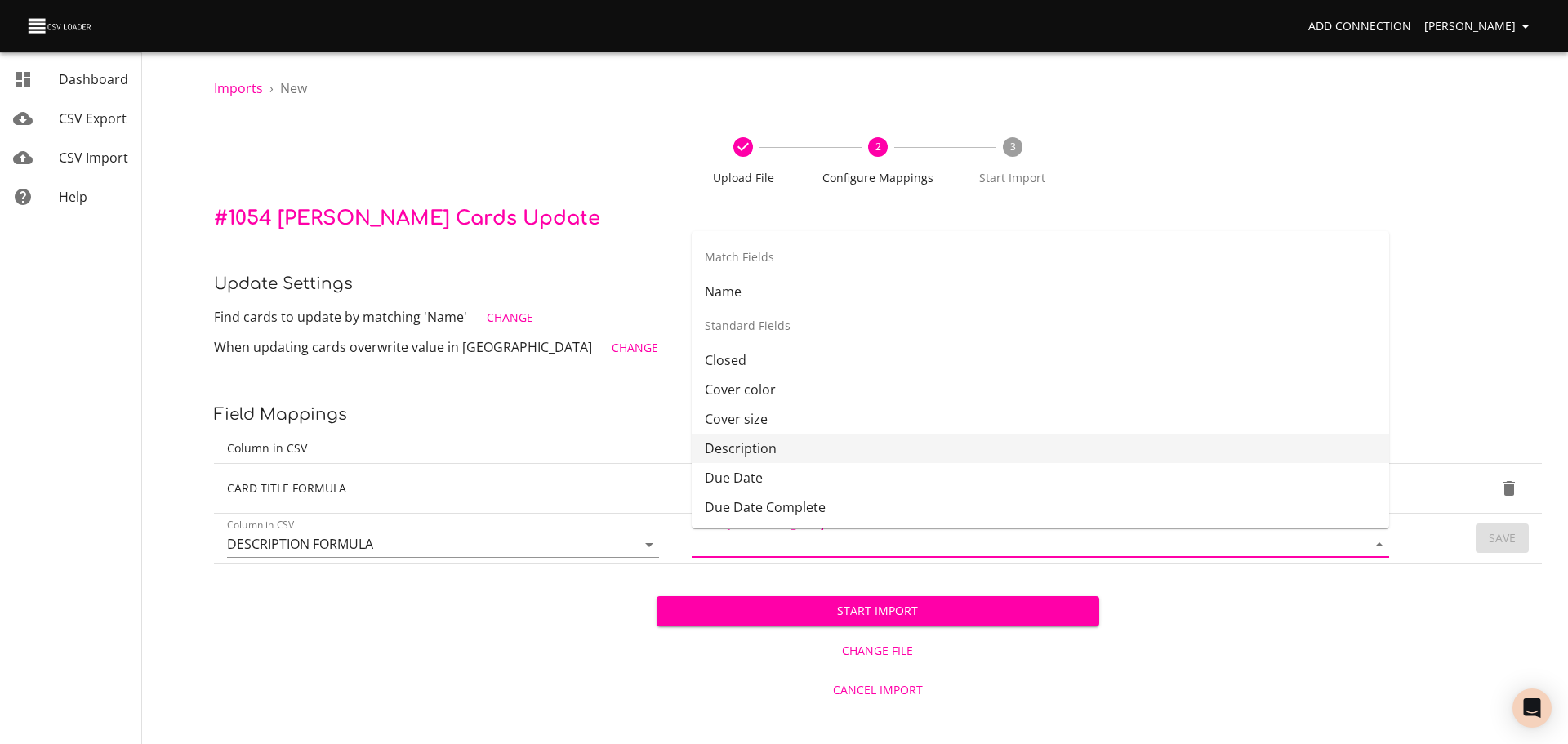
click at [1177, 456] on li "Description" at bounding box center [1040, 447] width 698 height 30
type input "Description"
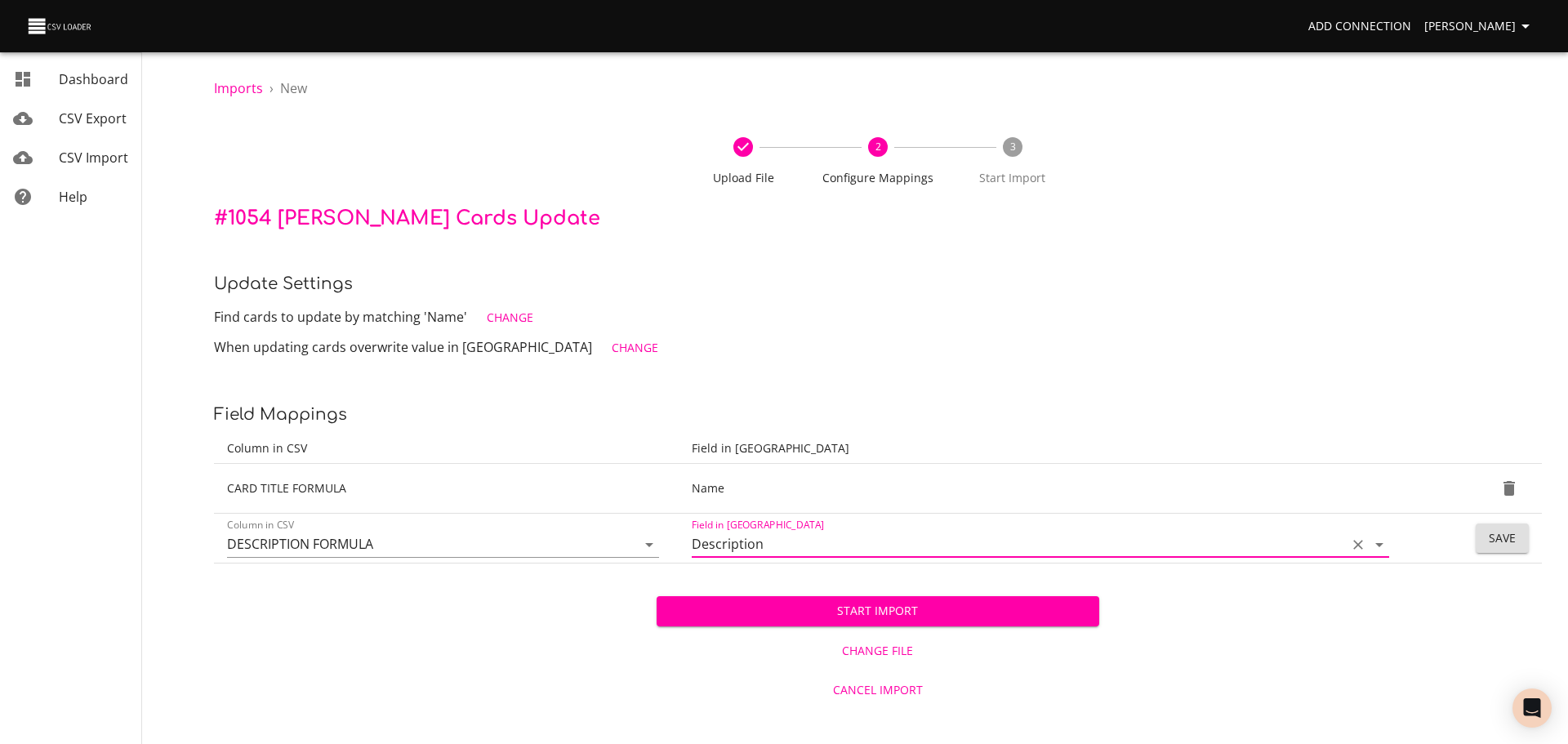
click at [1523, 529] on button "Save" at bounding box center [1503, 539] width 53 height 31
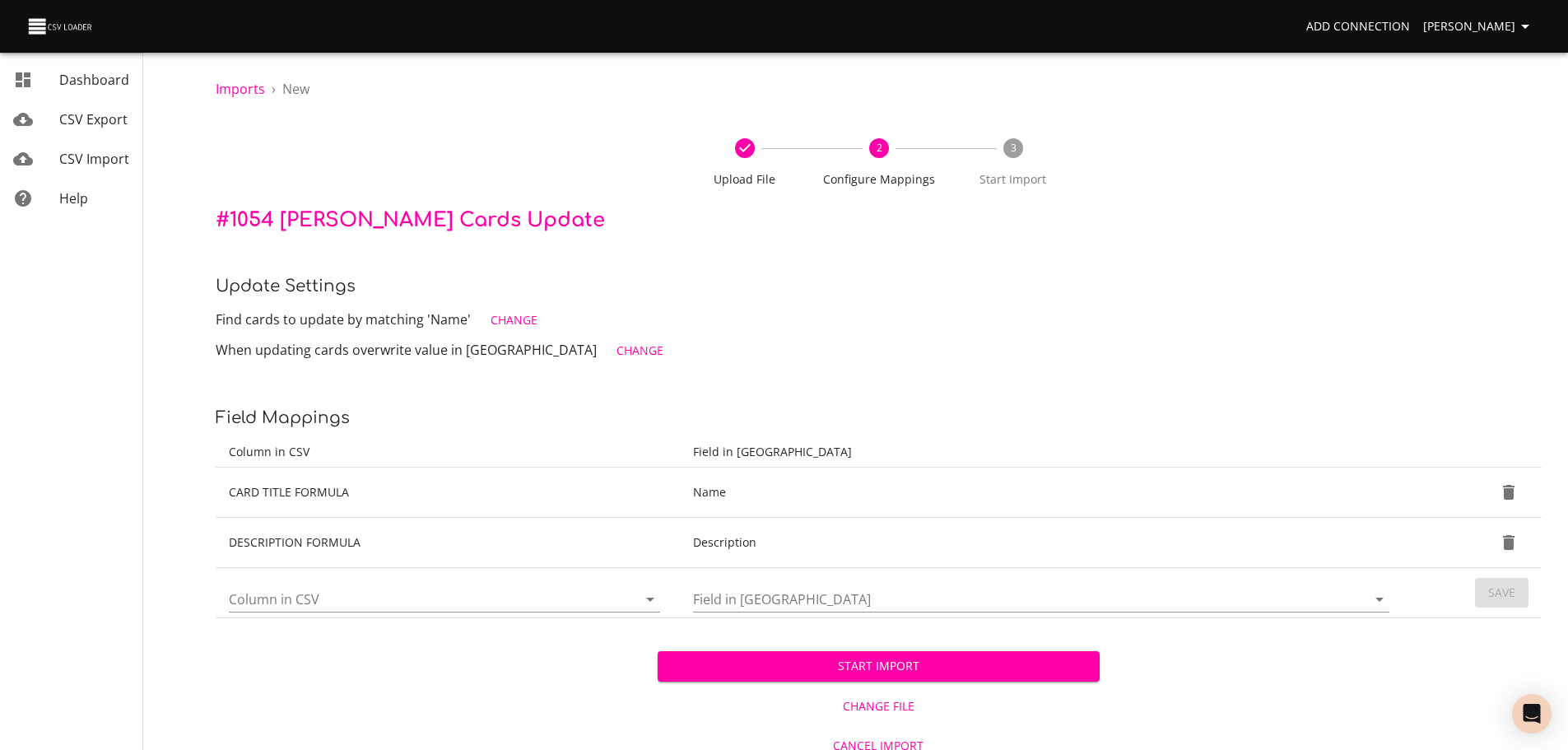
click at [1036, 666] on span "Start Import" at bounding box center [879, 665] width 415 height 20
